Goal: Understand process/instructions

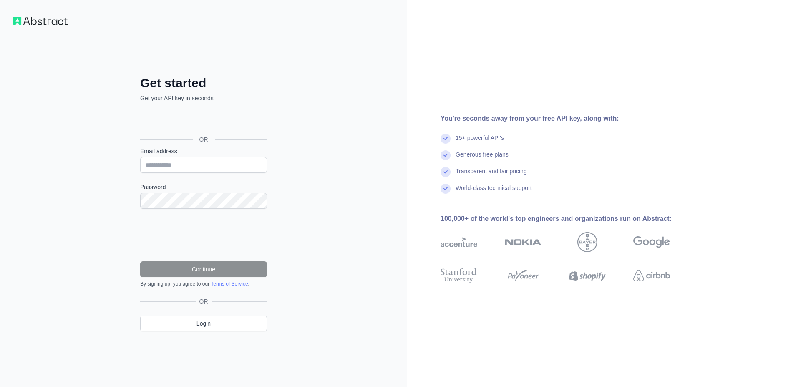
click at [176, 126] on div "Über Google anmelden. Wird in neuem Tab geöffnet." at bounding box center [202, 120] width 125 height 18
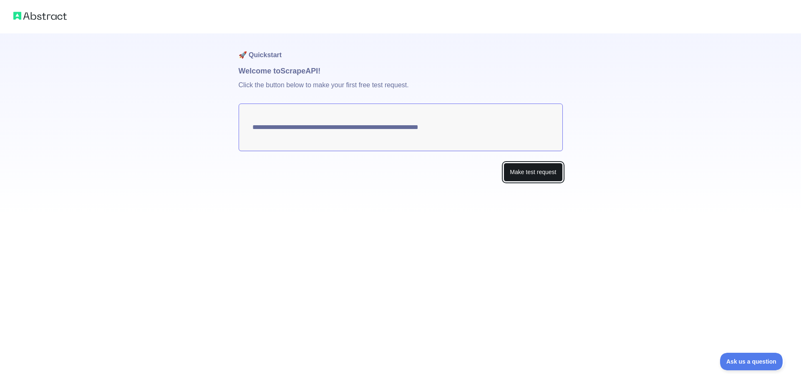
click at [525, 172] on button "Make test request" at bounding box center [532, 172] width 59 height 19
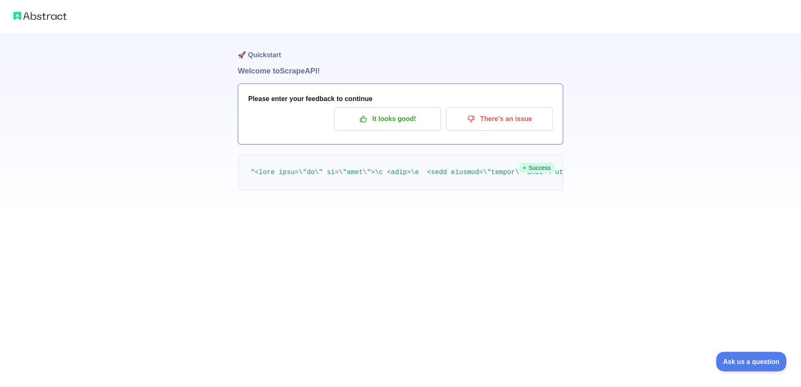
click at [754, 366] on button "Ask us a question" at bounding box center [747, 360] width 63 height 18
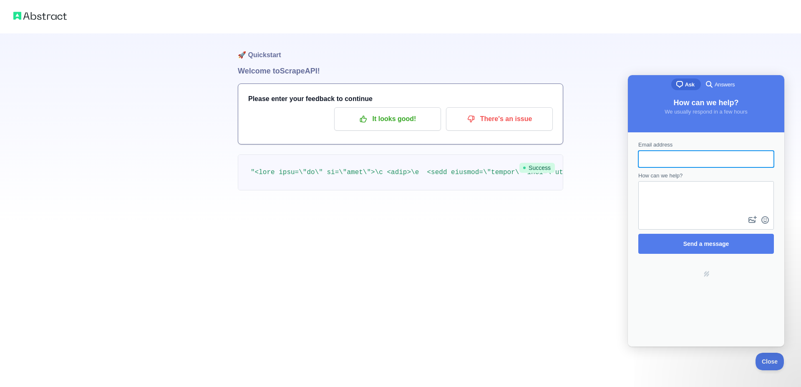
click at [704, 64] on div "🚀 Quickstart Welcome to Scrape API! Please enter your feedback to continue It l…" at bounding box center [400, 112] width 801 height 224
click at [766, 364] on button "Close" at bounding box center [767, 360] width 28 height 18
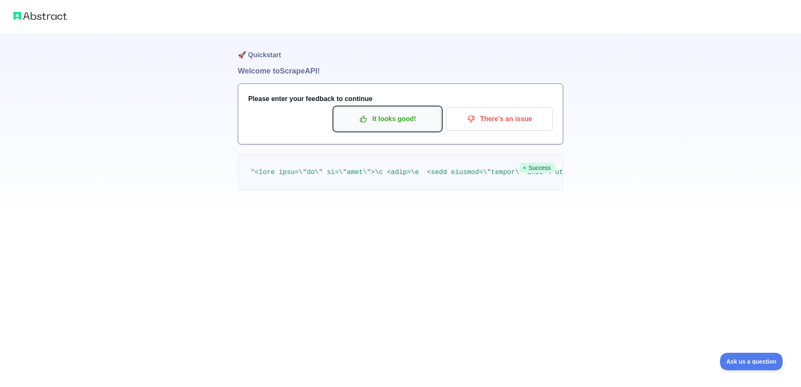
click at [381, 120] on p "It looks good!" at bounding box center [387, 119] width 94 height 14
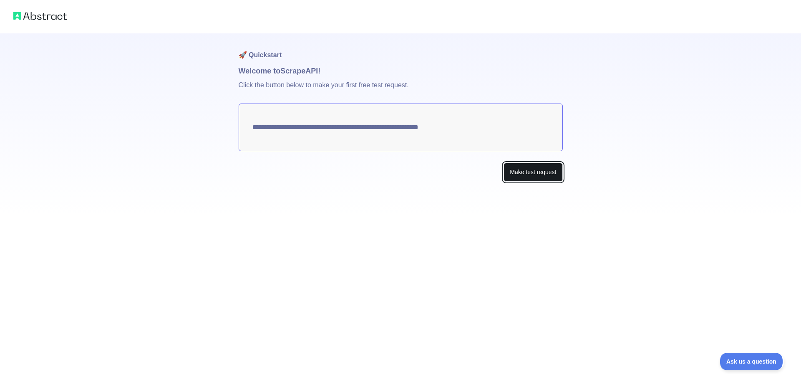
click at [530, 172] on button "Make test request" at bounding box center [532, 172] width 59 height 19
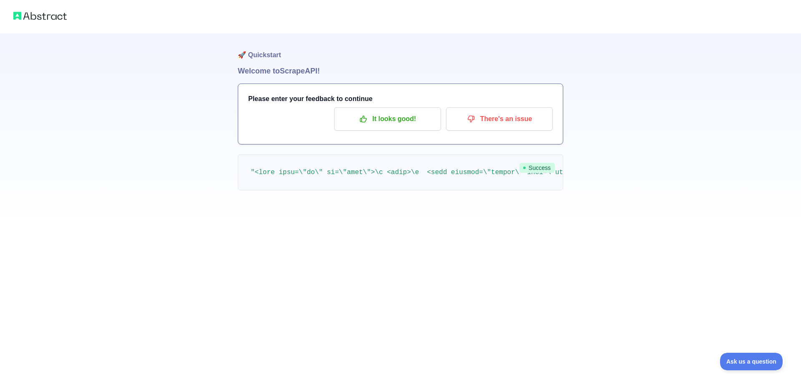
click at [342, 177] on pre at bounding box center [400, 172] width 325 height 36
click at [369, 125] on p "It looks good!" at bounding box center [387, 119] width 94 height 14
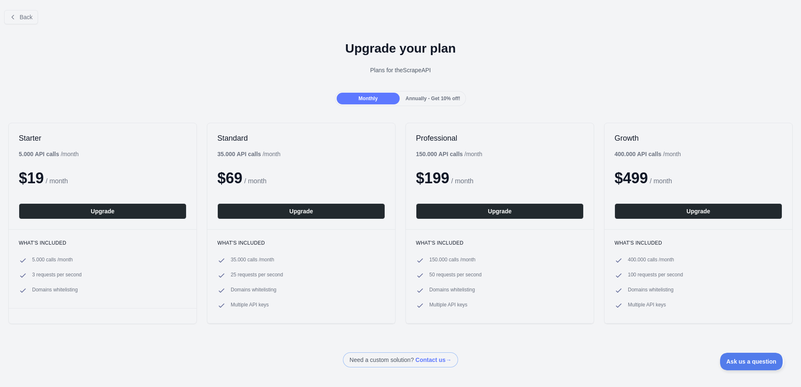
click at [261, 95] on div "Monthly Annually - Get 10% off!" at bounding box center [400, 98] width 801 height 15
